Goal: Book appointment/travel/reservation

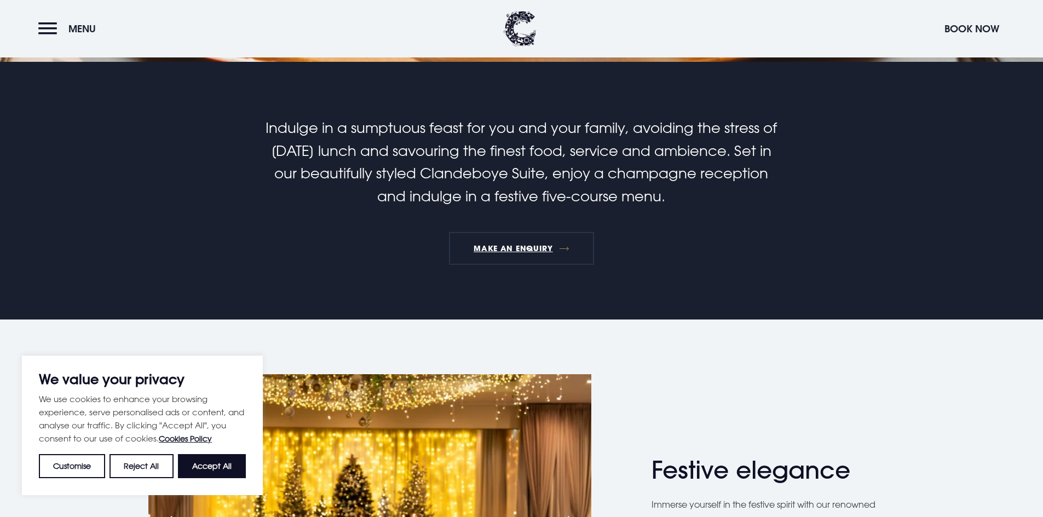
scroll to position [383, 0]
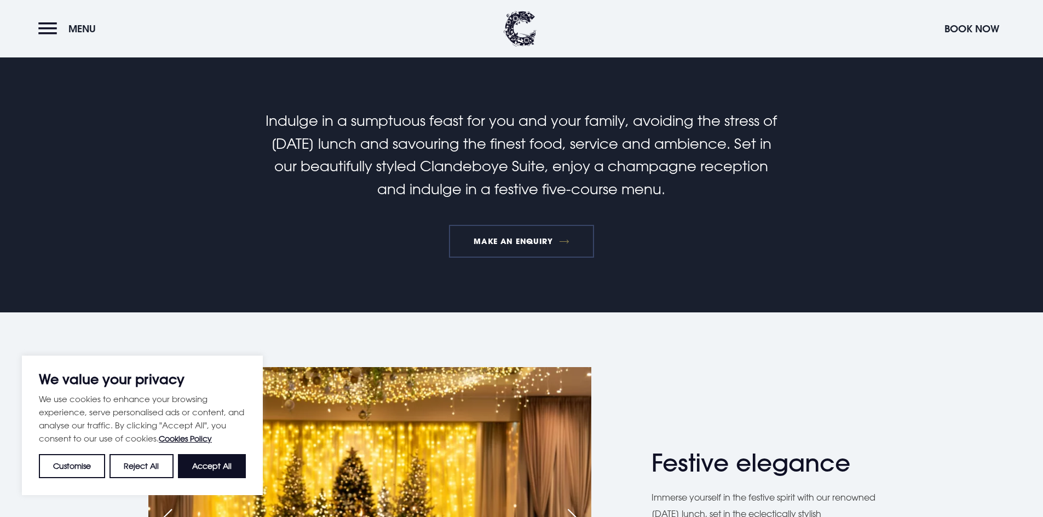
click at [514, 246] on link "MAKE AN ENQUIRY" at bounding box center [521, 241] width 145 height 33
click at [203, 470] on button "Accept All" at bounding box center [212, 466] width 68 height 24
checkbox input "true"
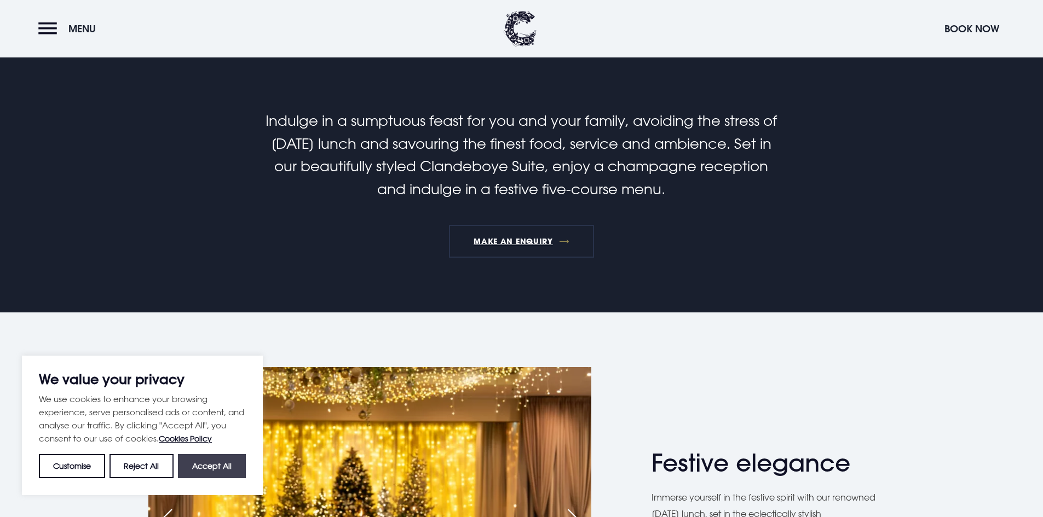
checkbox input "true"
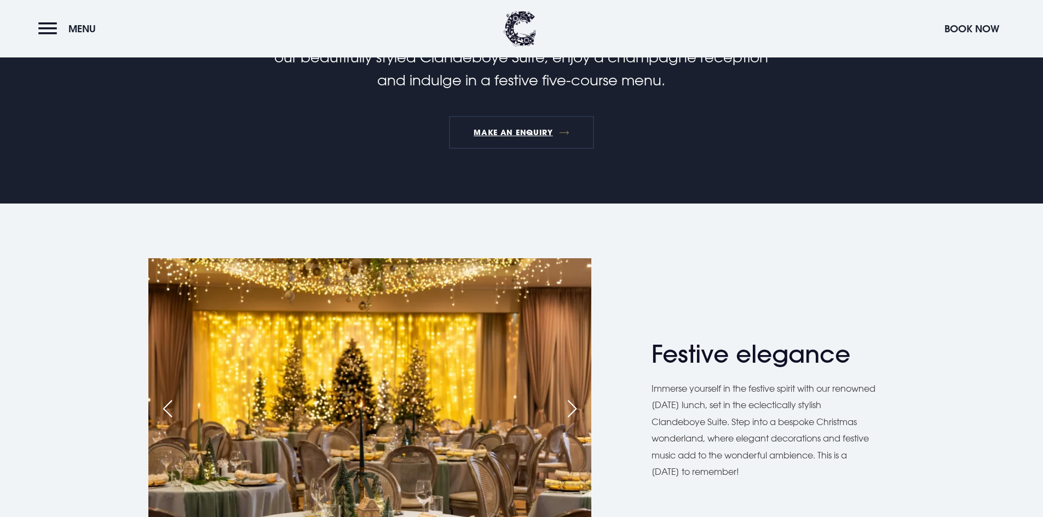
scroll to position [493, 0]
click at [500, 134] on link "MAKE AN ENQUIRY" at bounding box center [521, 132] width 145 height 33
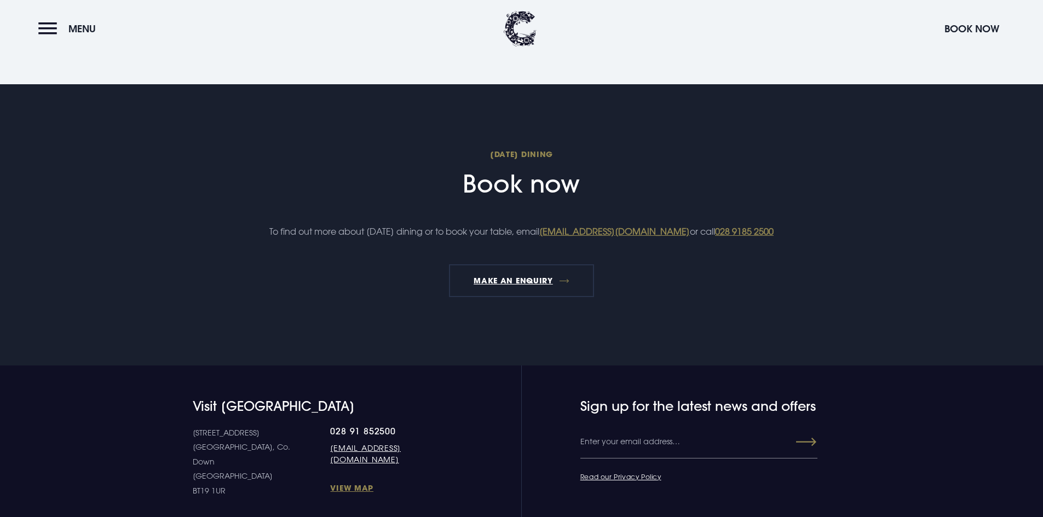
scroll to position [1423, 0]
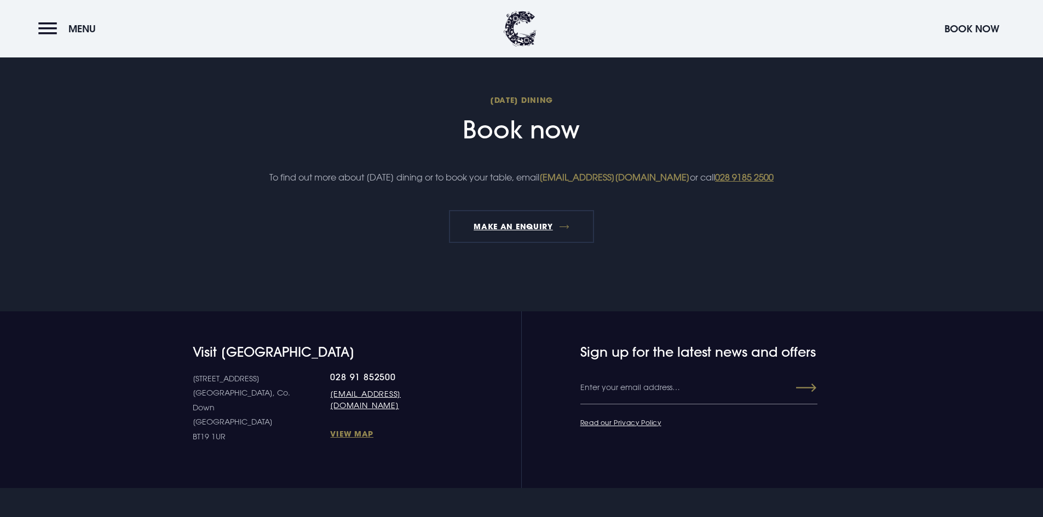
drag, startPoint x: 729, startPoint y: 176, endPoint x: 580, endPoint y: 176, distance: 148.9
click at [580, 176] on p "To find out more about [DATE] dining or to book your table, email [EMAIL_ADDRES…" at bounding box center [521, 177] width 521 height 16
copy link "[EMAIL_ADDRESS][DOMAIN_NAME]"
